Goal: Task Accomplishment & Management: Manage account settings

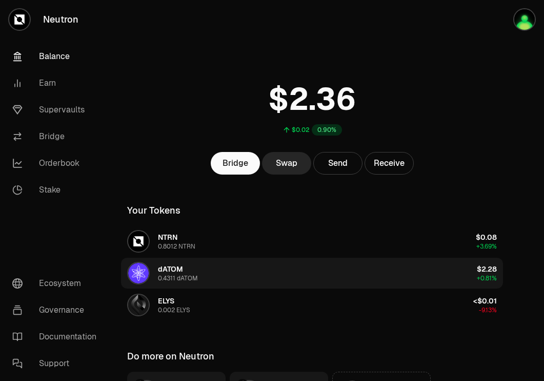
scroll to position [114, 0]
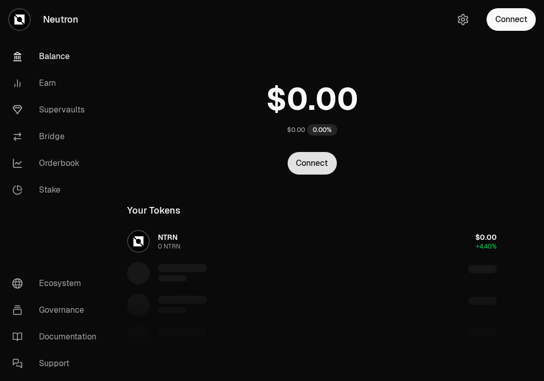
scroll to position [114, 0]
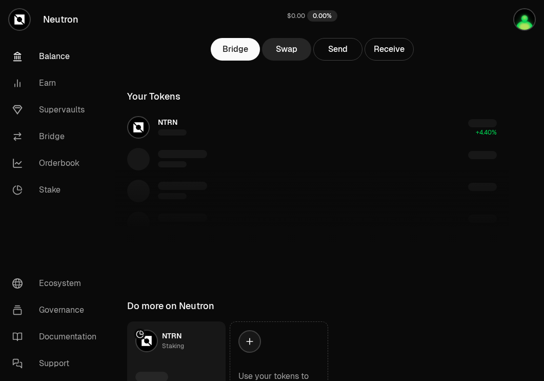
click at [313, 45] on div "Bridge Swap Send Receive" at bounding box center [312, 49] width 394 height 23
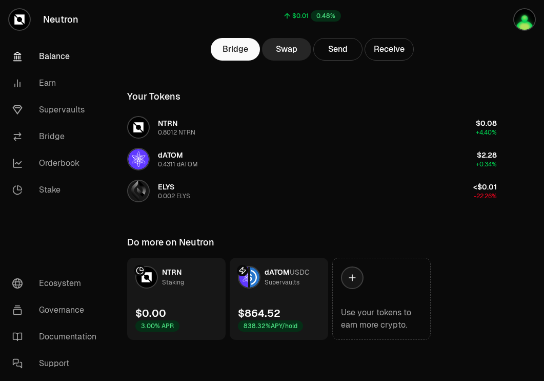
click at [306, 283] on div "dATOM USDC Supervaults" at bounding box center [287, 277] width 45 height 21
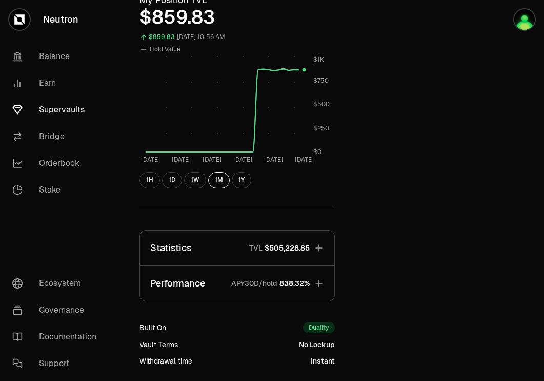
scroll to position [416, 0]
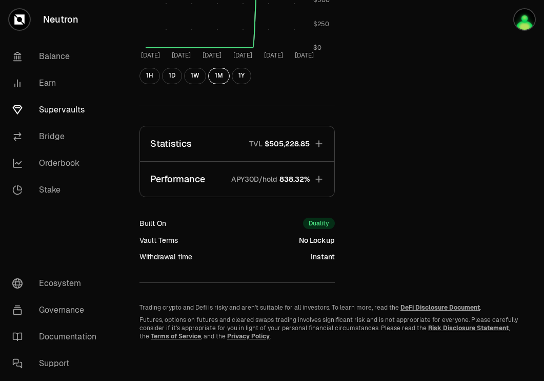
click at [318, 145] on icon "button" at bounding box center [319, 143] width 10 height 10
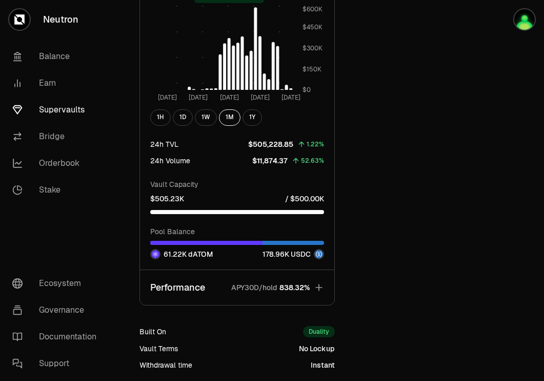
scroll to position [839, 0]
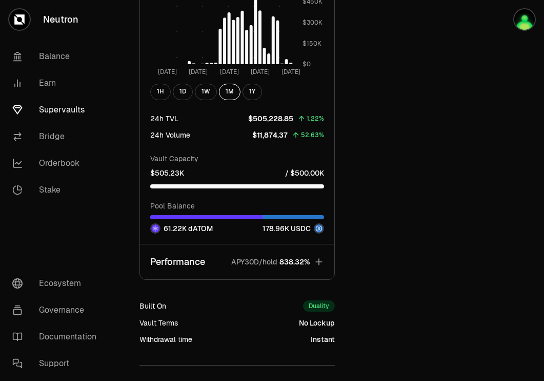
click at [313, 263] on button "Performance APY30D/hold 838.32%" at bounding box center [237, 261] width 194 height 35
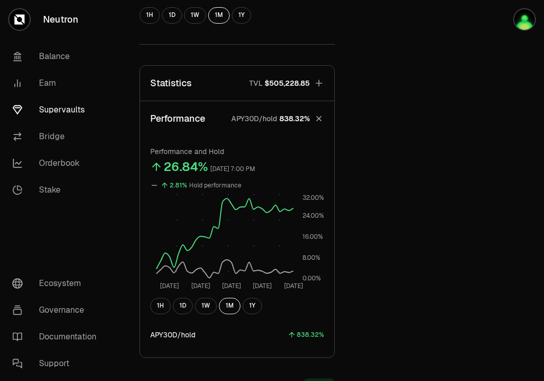
scroll to position [0, 0]
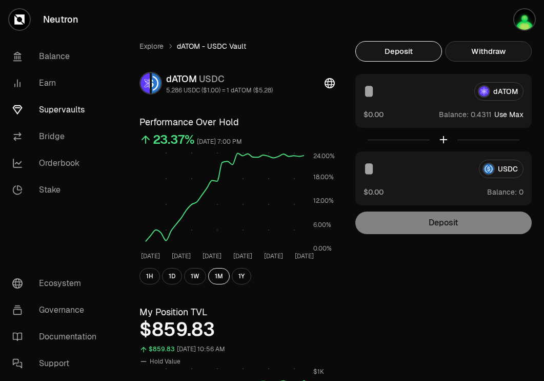
click at [483, 52] on button "Withdraw" at bounding box center [488, 51] width 87 height 21
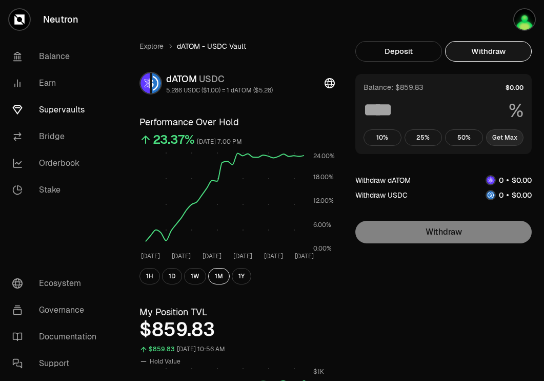
click at [511, 138] on button "Get Max" at bounding box center [505, 137] width 38 height 16
type input "***"
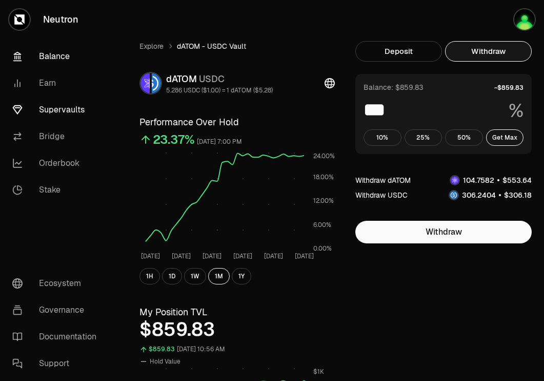
click at [58, 49] on link "Balance" at bounding box center [57, 56] width 107 height 27
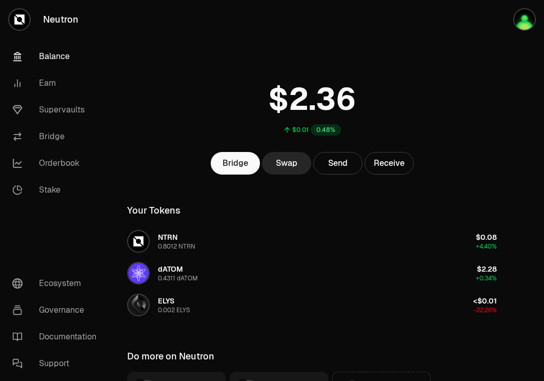
scroll to position [114, 0]
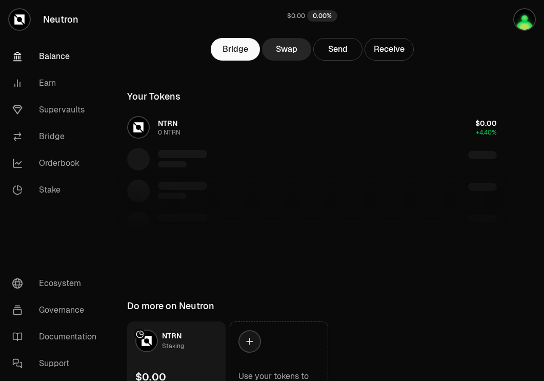
click at [47, 55] on link "Balance" at bounding box center [57, 56] width 107 height 27
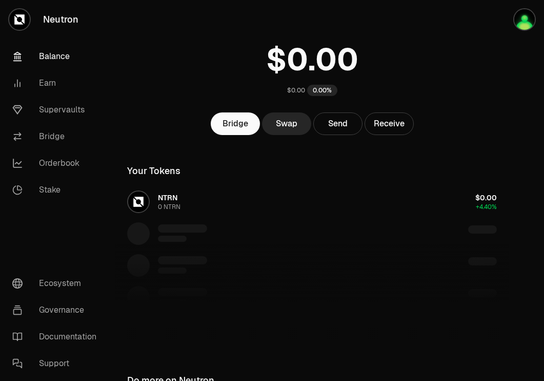
scroll to position [0, 0]
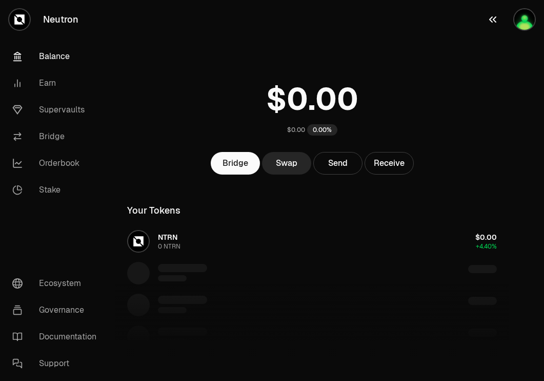
click at [525, 16] on img "button" at bounding box center [524, 19] width 21 height 21
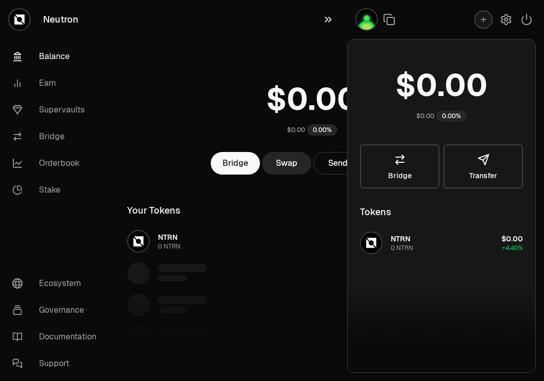
click at [328, 22] on icon "button" at bounding box center [328, 20] width 7 height 6
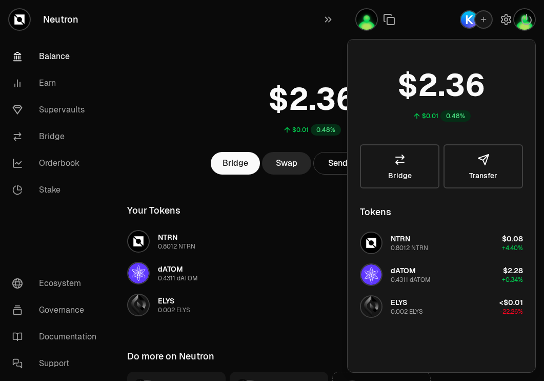
click at [189, 63] on div "$0.01 0.48% Bridge Swap Send Receive Your Tokens NTRN 0.8012 NTRN $0.08 +4.40% …" at bounding box center [312, 226] width 394 height 453
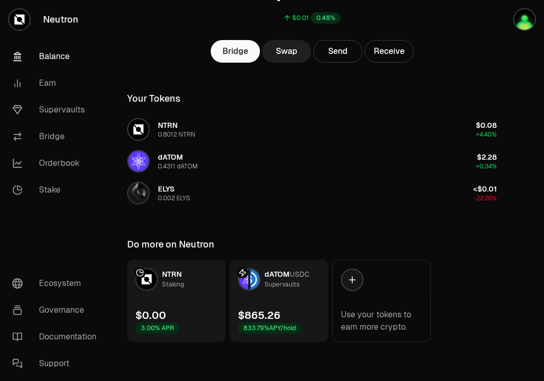
scroll to position [111, 0]
click at [278, 308] on link "dATOM USDC Supervaults $865.26 833.79% APY/hold" at bounding box center [279, 301] width 98 height 82
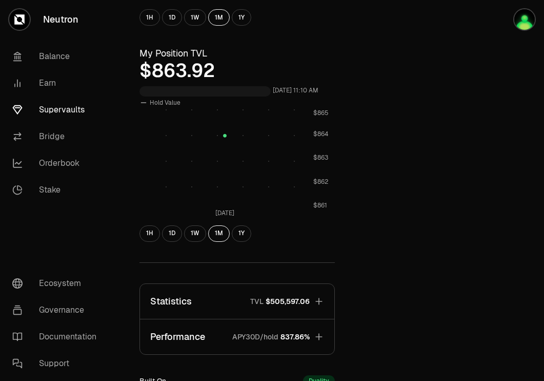
scroll to position [416, 0]
